Goal: Information Seeking & Learning: Learn about a topic

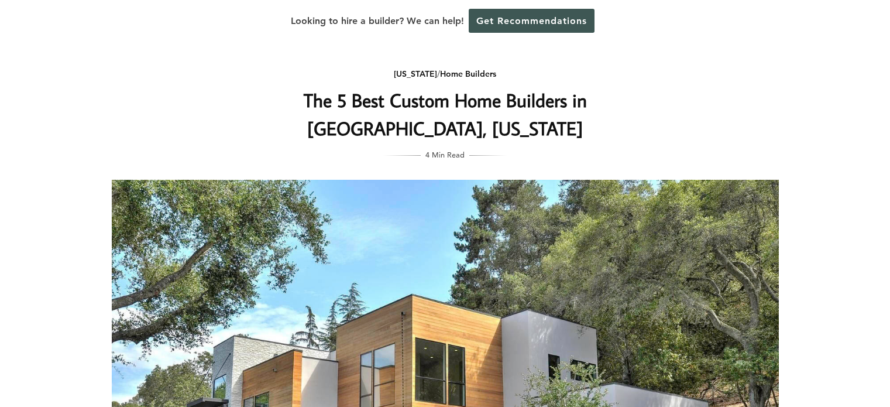
scroll to position [3921, 0]
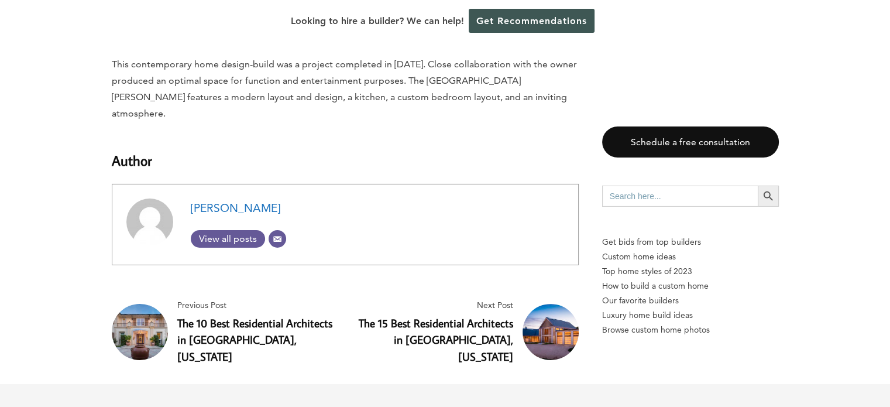
click at [211, 315] on link "The 10 Best Residential Architects in [GEOGRAPHIC_DATA], [US_STATE]" at bounding box center [254, 339] width 155 height 49
click at [430, 315] on link "The 15 Best Residential Architects in Southampton, New York" at bounding box center [436, 339] width 154 height 49
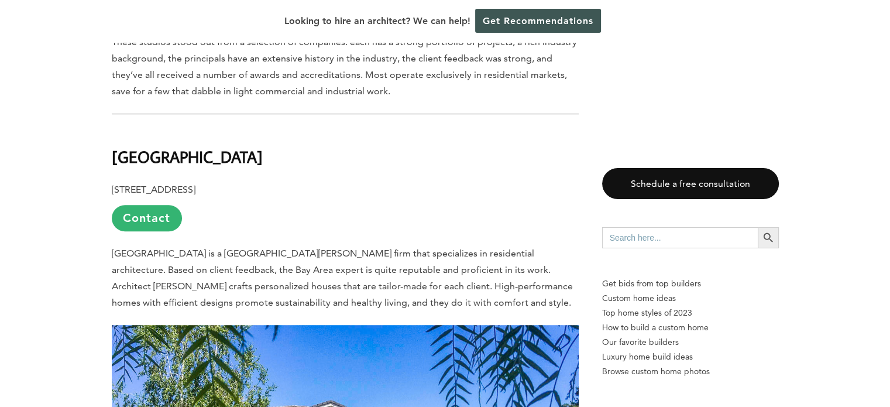
scroll to position [702, 0]
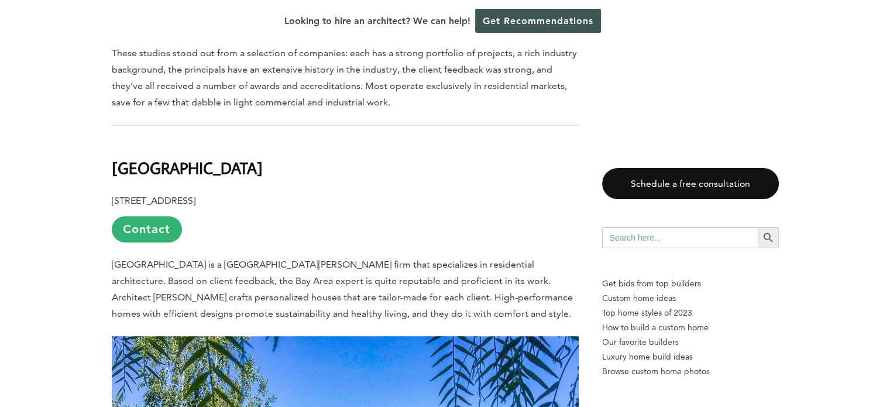
drag, startPoint x: 246, startPoint y: 145, endPoint x: 51, endPoint y: 140, distance: 194.4
copy b "[GEOGRAPHIC_DATA]"
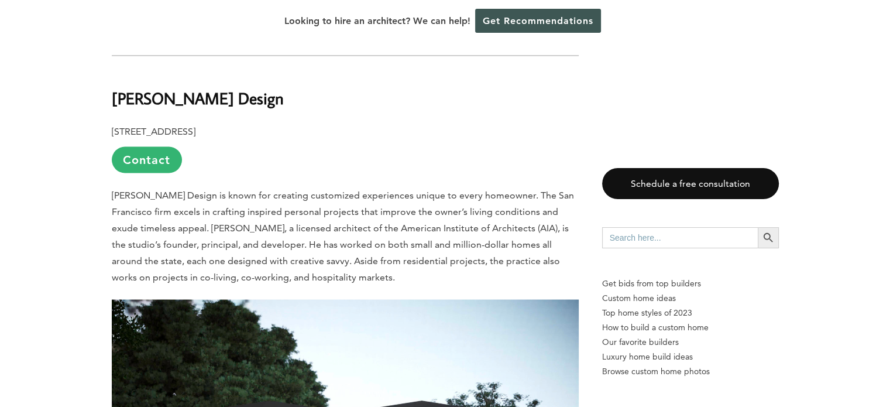
scroll to position [2122, 0]
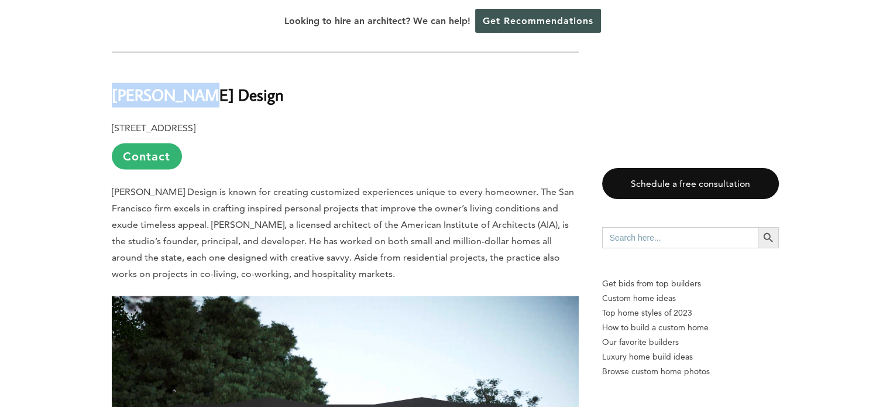
drag, startPoint x: 207, startPoint y: 58, endPoint x: 107, endPoint y: 58, distance: 100.1
copy b "[PERSON_NAME] Design"
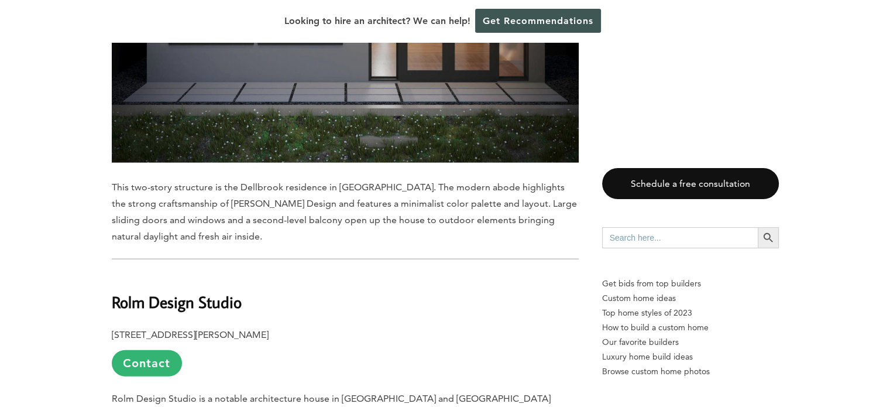
scroll to position [2766, 0]
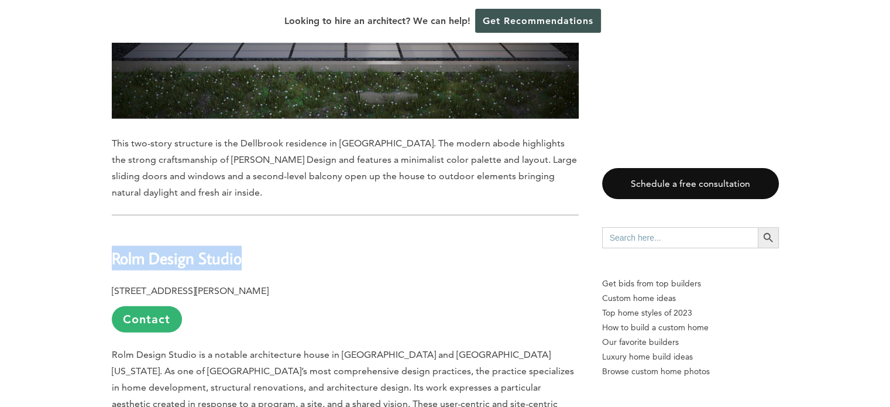
drag, startPoint x: 255, startPoint y: 219, endPoint x: 110, endPoint y: 218, distance: 145.1
copy b "Rolm Design Studio"
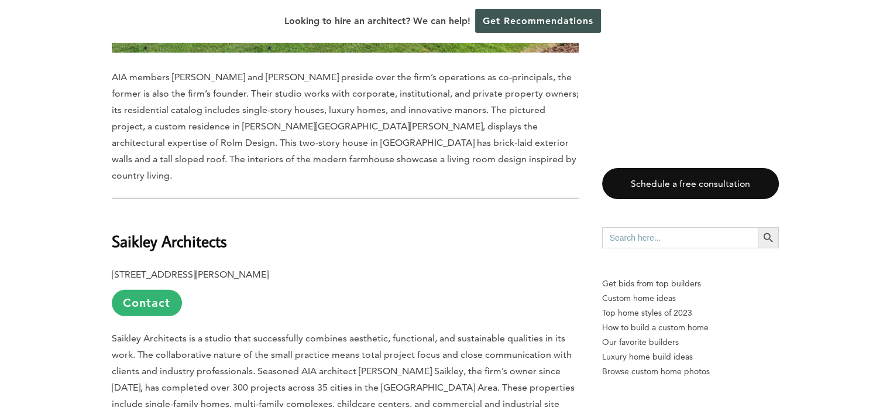
scroll to position [3468, 0]
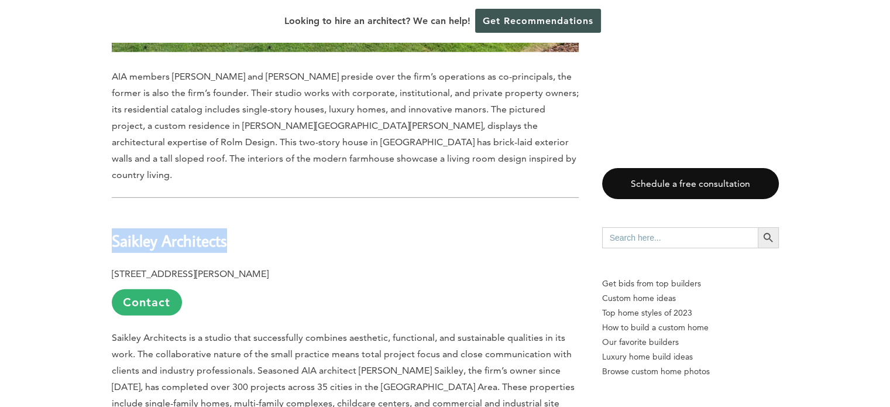
drag, startPoint x: 233, startPoint y: 161, endPoint x: 112, endPoint y: 167, distance: 120.7
click at [112, 212] on h2 "Saikley Architects" at bounding box center [345, 232] width 467 height 40
copy b "Saikley Architects"
click at [527, 332] on span "Saikley Architects is a studio that successfully combines aesthetic, functional…" at bounding box center [343, 378] width 463 height 93
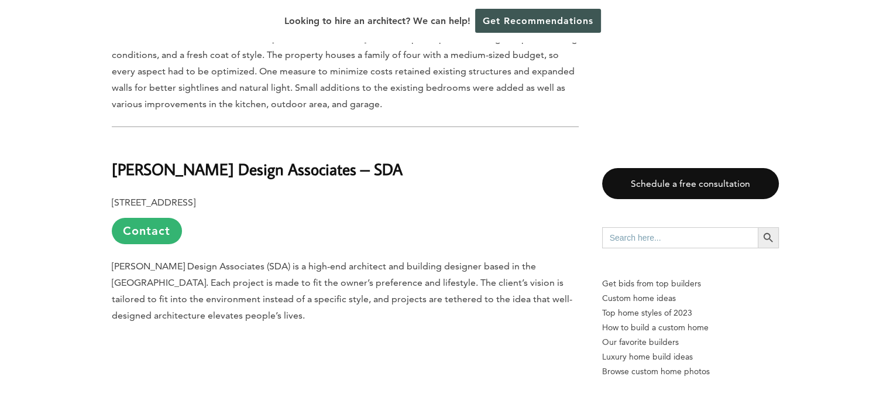
scroll to position [4170, 0]
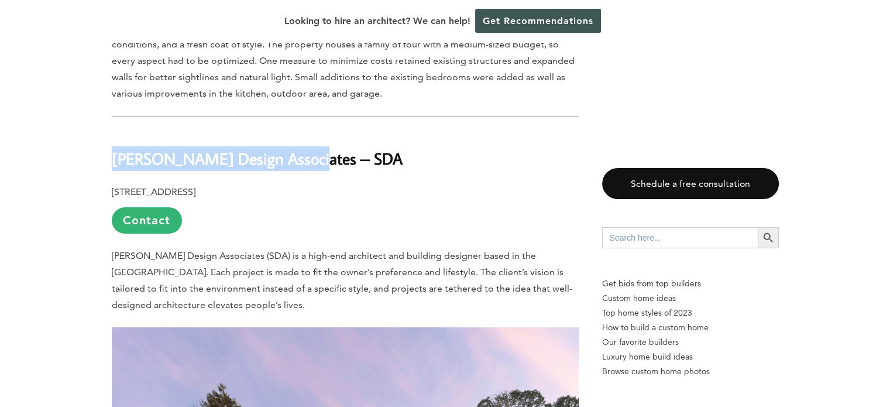
drag, startPoint x: 300, startPoint y: 81, endPoint x: 112, endPoint y: 90, distance: 187.4
click at [112, 148] on b "[PERSON_NAME] Design Associates – SDA" at bounding box center [257, 158] width 291 height 20
copy b "[PERSON_NAME] Design Associates"
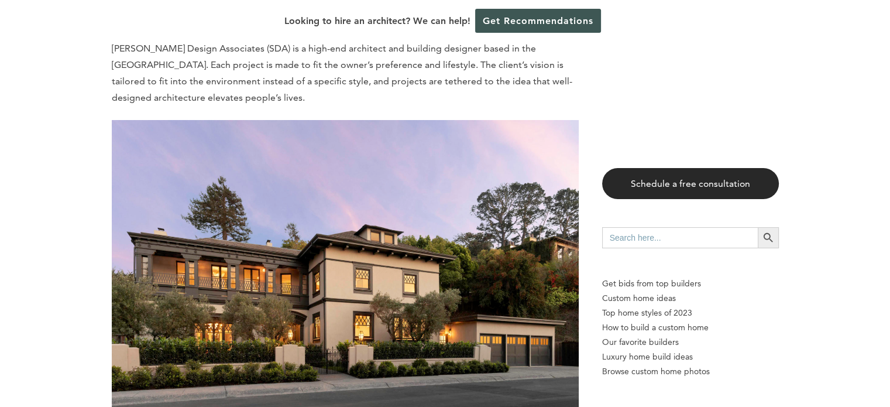
scroll to position [4404, 0]
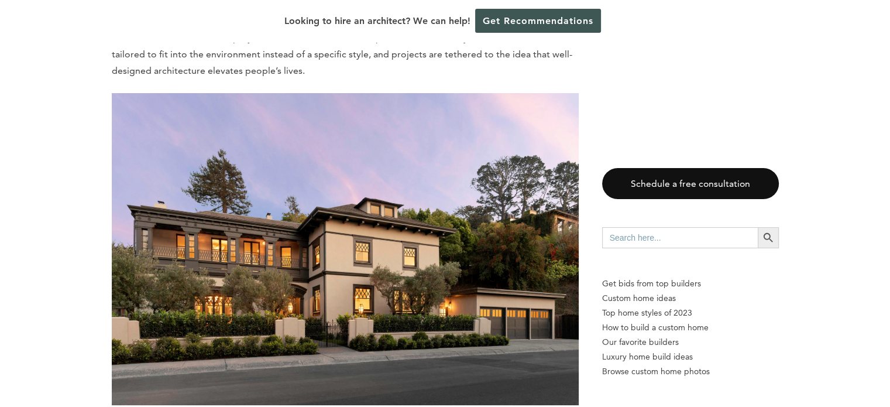
click at [85, 278] on div "Last updated on [DATE] 06:37 am [GEOGRAPHIC_DATA] is a small but upscale commun…" at bounding box center [445, 211] width 890 height 7983
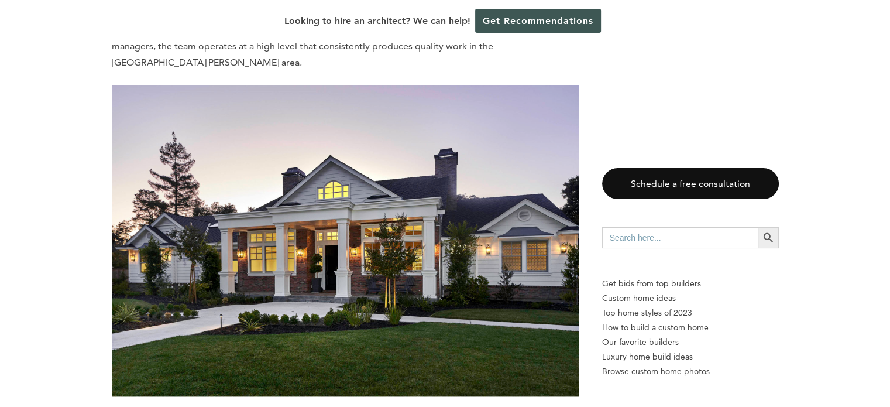
scroll to position [5516, 0]
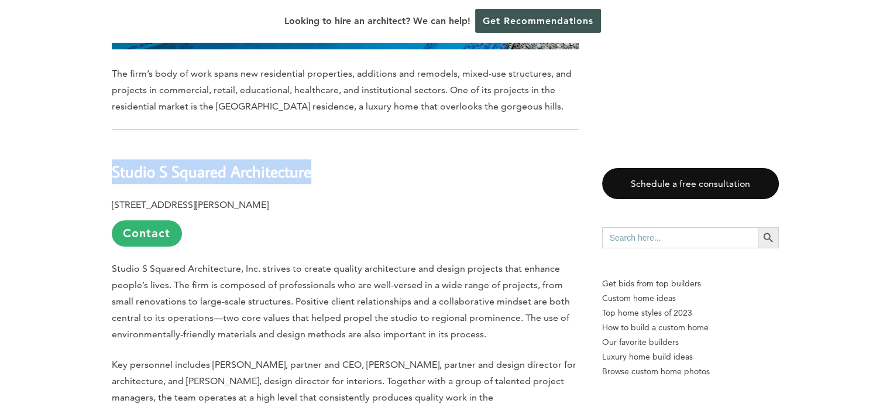
drag, startPoint x: 311, startPoint y: 94, endPoint x: 143, endPoint y: 104, distance: 168.8
copy b "Studio S Squared Architecture"
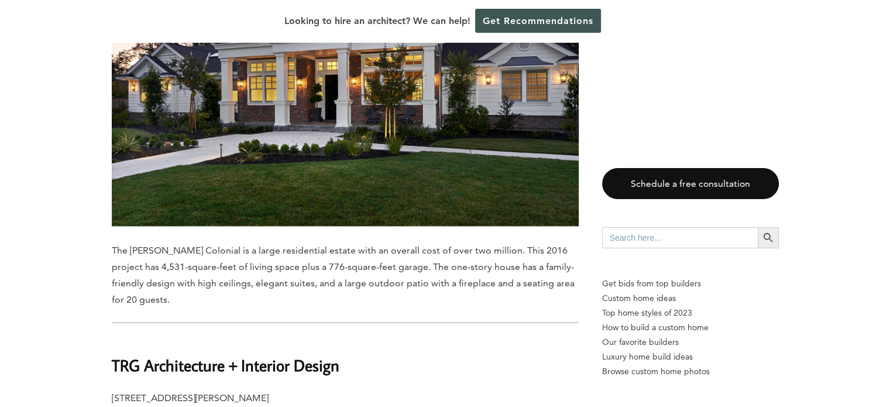
scroll to position [6218, 0]
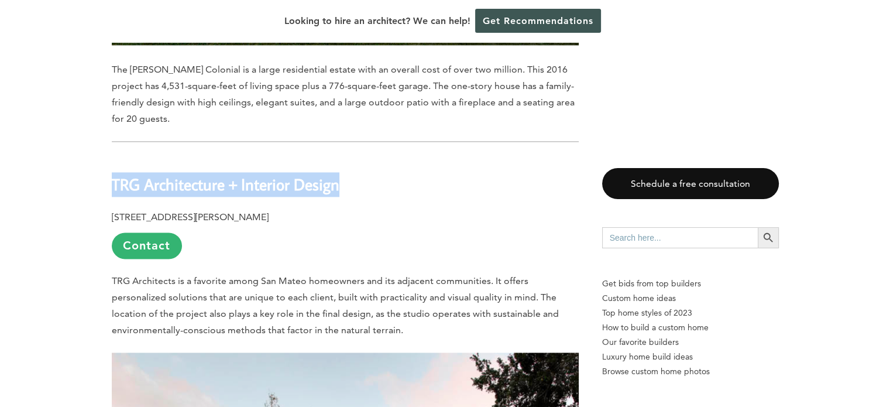
drag, startPoint x: 340, startPoint y: 89, endPoint x: 110, endPoint y: 94, distance: 230.0
copy b "TRG Architecture + Interior Design"
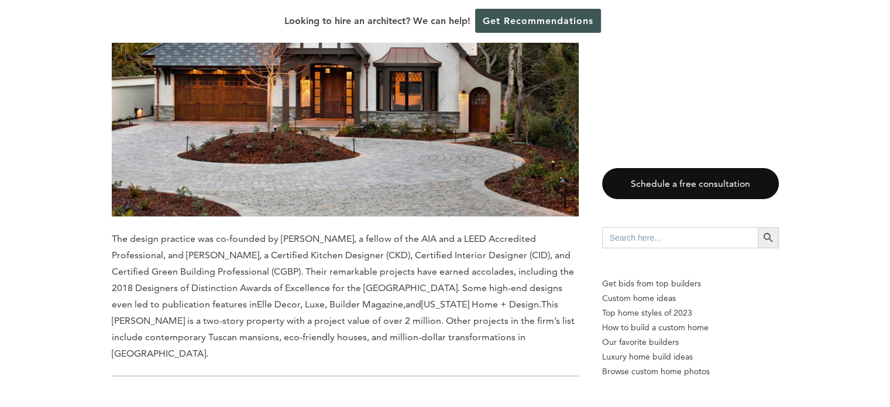
scroll to position [6745, 0]
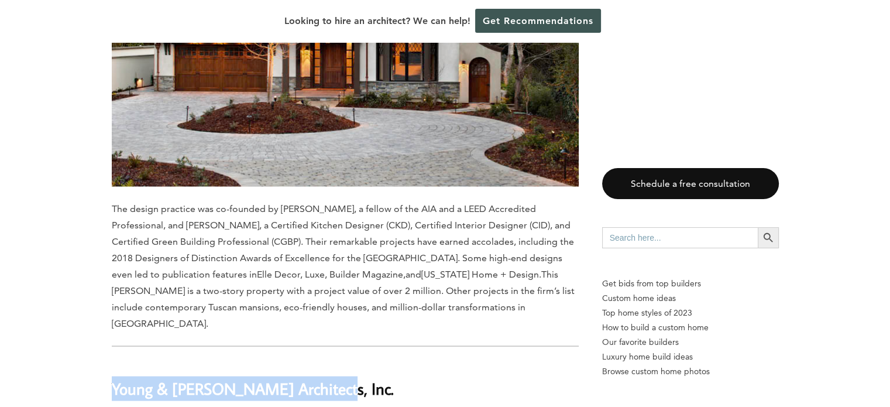
drag, startPoint x: 313, startPoint y: 277, endPoint x: 102, endPoint y: 280, distance: 210.7
copy b "Young & [PERSON_NAME] Architects, Inc."
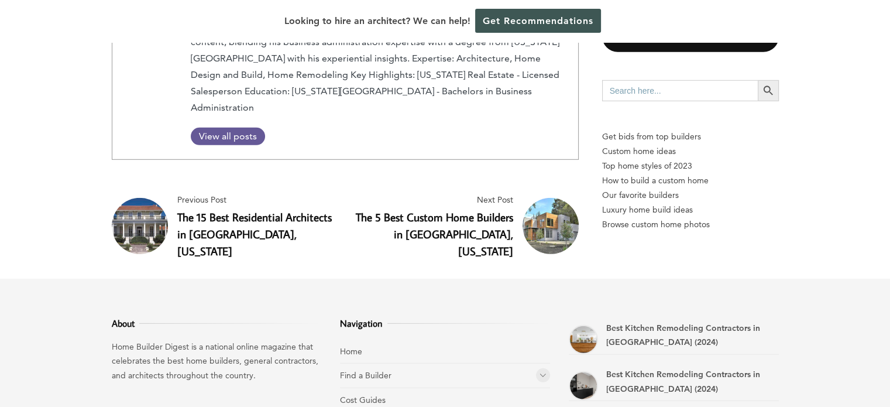
scroll to position [7916, 0]
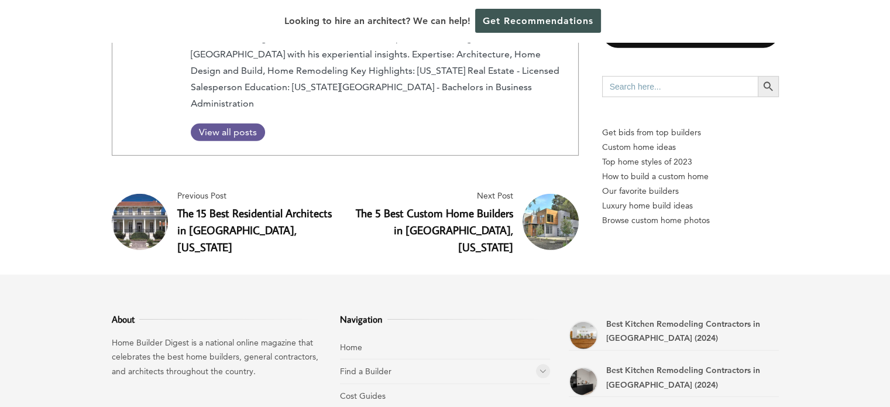
click at [445, 205] on link "The 5 Best Custom Home Builders in [GEOGRAPHIC_DATA], [US_STATE]" at bounding box center [434, 229] width 157 height 49
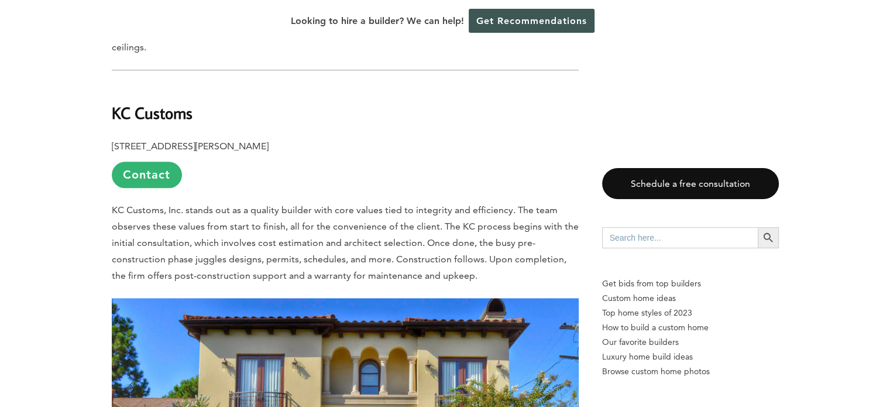
scroll to position [1309, 0]
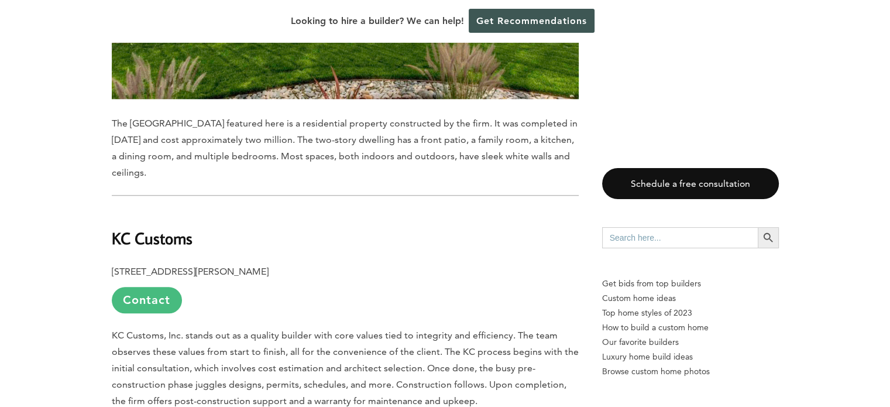
click at [137, 287] on link "Contact" at bounding box center [147, 300] width 70 height 26
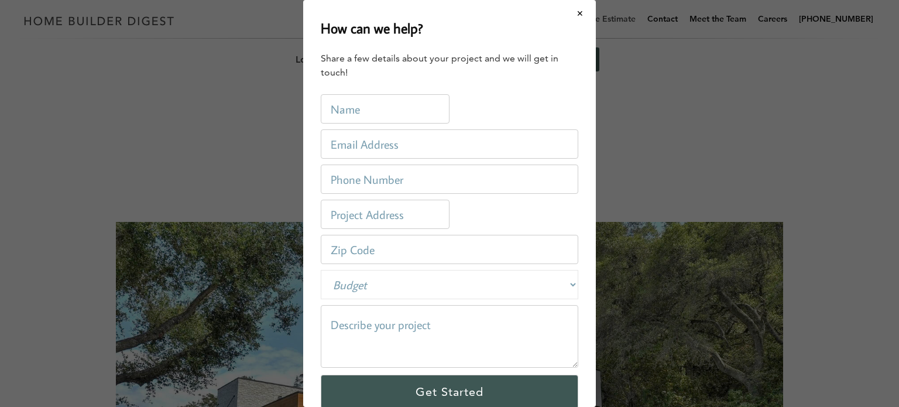
click at [573, 20] on button "Close modal" at bounding box center [580, 13] width 31 height 25
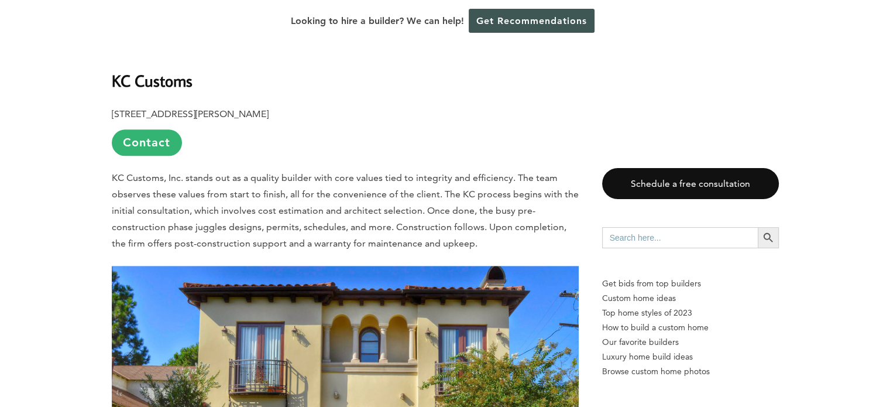
scroll to position [1405, 0]
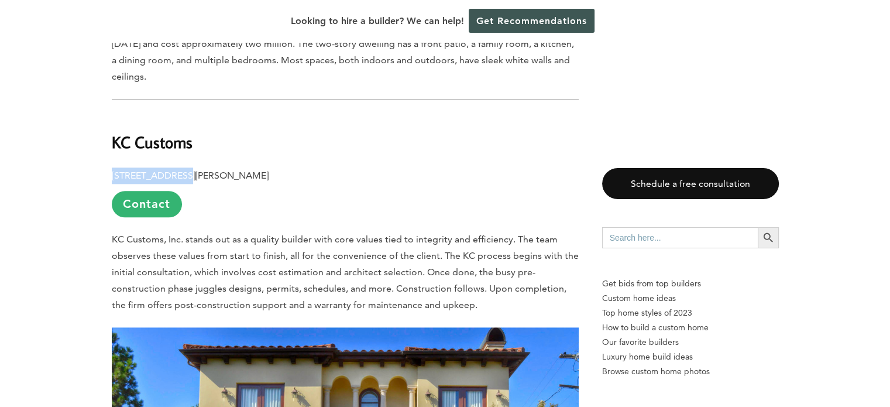
drag, startPoint x: 180, startPoint y: 131, endPoint x: 99, endPoint y: 131, distance: 80.8
drag, startPoint x: 243, startPoint y: 131, endPoint x: 109, endPoint y: 133, distance: 134.0
copy b "132 Gilman Ave, Campbell, CA"
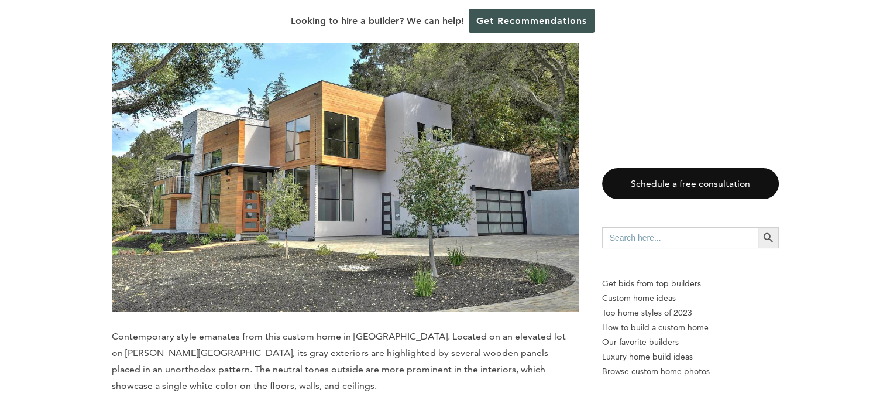
scroll to position [2399, 0]
